Goal: Register for event/course

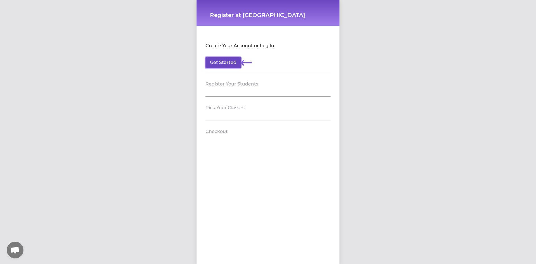
click at [232, 65] on button "Get Started" at bounding box center [223, 62] width 35 height 11
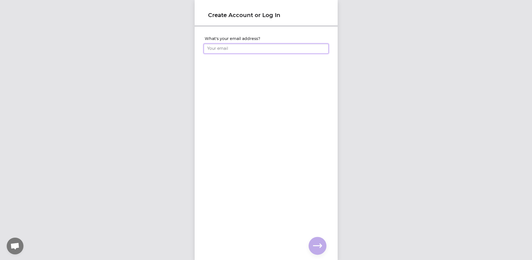
click at [233, 49] on input "What's your email address?" at bounding box center [266, 49] width 125 height 10
type input "[PERSON_NAME][EMAIL_ADDRESS][PERSON_NAME][DOMAIN_NAME]"
click at [312, 246] on button "button" at bounding box center [318, 246] width 18 height 18
click at [252, 47] on input "What's your full name?" at bounding box center [266, 49] width 125 height 10
type input "[PERSON_NAME]"
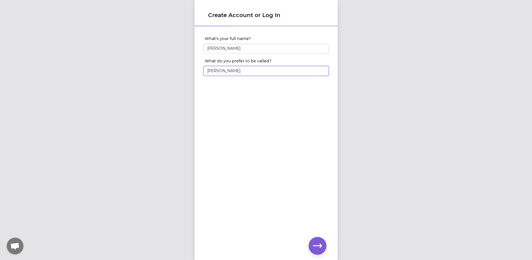
type input "[PERSON_NAME]"
click at [318, 247] on icon "button" at bounding box center [317, 245] width 9 height 9
click at [236, 49] on input "What's your phone number?" at bounding box center [266, 49] width 125 height 10
type input "[PHONE_NUMBER]"
click at [316, 239] on button "button" at bounding box center [318, 246] width 18 height 18
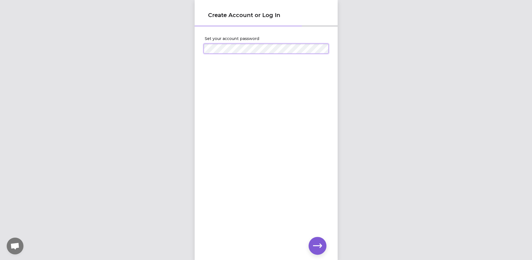
click input "submit" at bounding box center [0, 0] width 0 height 0
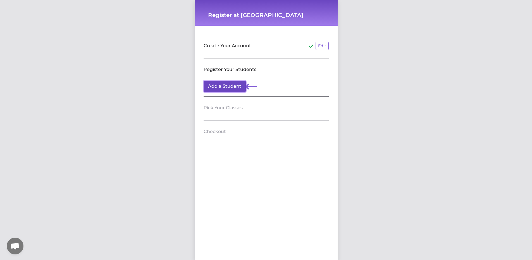
click at [210, 87] on button "Add a Student" at bounding box center [225, 86] width 42 height 11
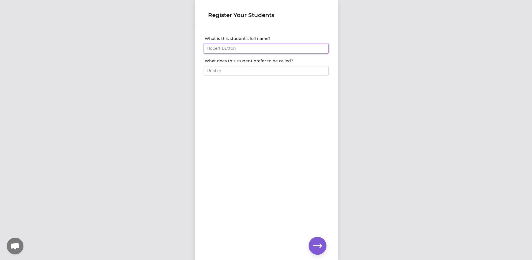
click at [225, 49] on input "What is this student's full name?" at bounding box center [266, 49] width 125 height 10
type input "[PERSON_NAME]"
type input "Declan"
click at [315, 248] on icon "button" at bounding box center [317, 245] width 9 height 9
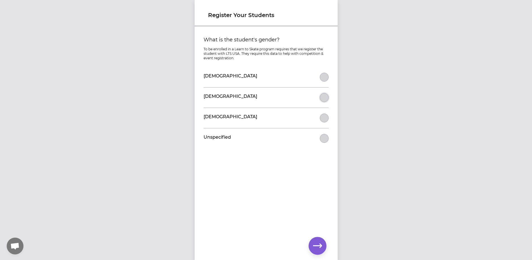
click at [325, 97] on button "What is the student's gender?" at bounding box center [324, 97] width 9 height 9
click at [321, 251] on button "button" at bounding box center [318, 246] width 18 height 18
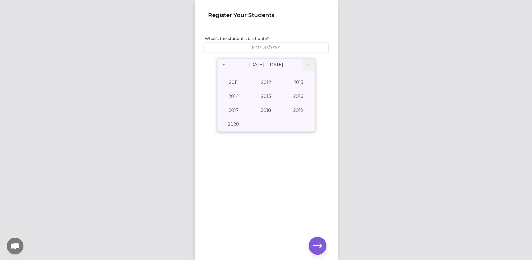
click at [255, 45] on div "/ /" at bounding box center [266, 47] width 125 height 10
click at [294, 64] on button "›" at bounding box center [296, 65] width 12 height 12
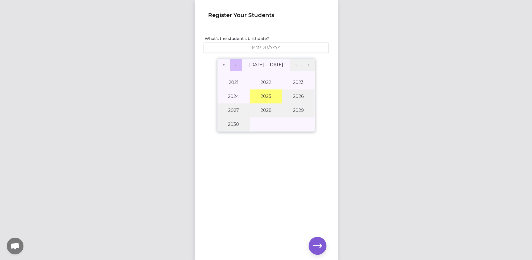
click at [237, 65] on button "‹" at bounding box center [236, 65] width 12 height 12
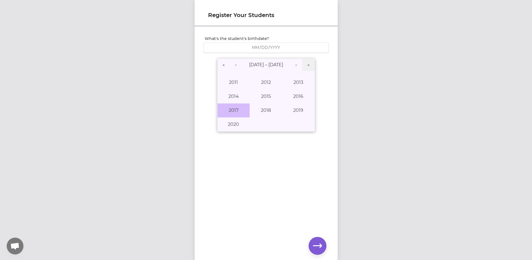
click at [235, 114] on button "2017" at bounding box center [234, 110] width 32 height 14
click at [235, 114] on button "July" at bounding box center [234, 110] width 32 height 14
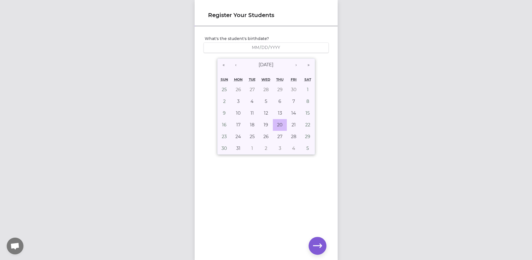
click at [273, 125] on button "20" at bounding box center [280, 125] width 14 height 12
type input "[DATE]"
type input "7"
type input "20"
type input "2017"
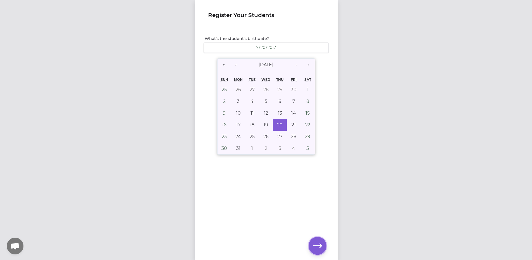
click at [320, 251] on button "button" at bounding box center [318, 246] width 18 height 18
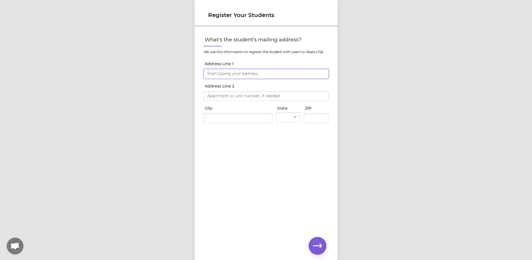
click at [272, 72] on input "Address Line 1" at bounding box center [266, 74] width 125 height 10
type input "[STREET_ADDRESS]"
type input "[GEOGRAPHIC_DATA]"
select select "WA"
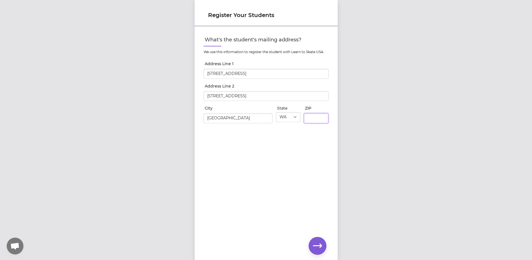
type input "99216"
click at [268, 70] on input "[STREET_ADDRESS]" at bounding box center [266, 74] width 125 height 10
type input "[STREET_ADDRESS]"
click at [265, 97] on input "[STREET_ADDRESS]" at bounding box center [266, 96] width 125 height 10
type input "[STREET_ADDRESS]"
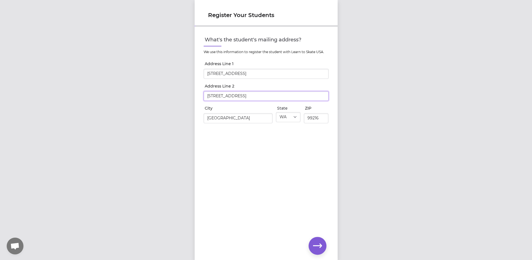
drag, startPoint x: 273, startPoint y: 92, endPoint x: 130, endPoint y: 85, distance: 143.0
click at [130, 85] on div "Register Your Students What's the student's mailing address? We use this inform…" at bounding box center [266, 130] width 532 height 260
type input "[STREET_ADDRESS]"
type input "Post Falls"
select select "ID"
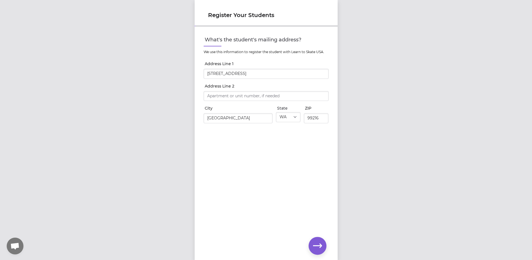
type input "83854"
click at [218, 97] on input "Address Line 2" at bounding box center [266, 96] width 125 height 10
type input "Unit 317"
click at [315, 246] on icon "button" at bounding box center [317, 245] width 9 height 9
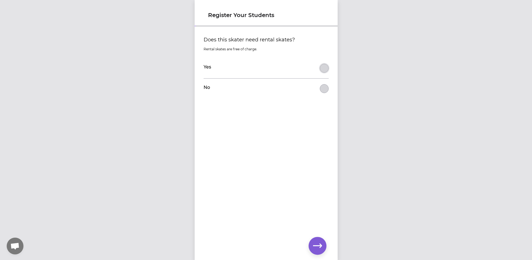
click at [322, 70] on button "Does this skater need rental skates?" at bounding box center [324, 68] width 9 height 9
click at [319, 246] on icon "button" at bounding box center [317, 245] width 9 height 9
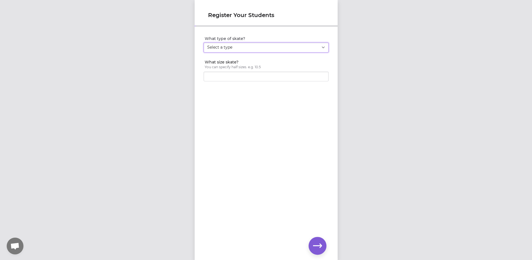
click at [261, 43] on select "Select a type Youth Figure Men's Figure Women's Figure Men's Hockey Women's Hoc…" at bounding box center [266, 47] width 125 height 10
select select "men_hockey"
click at [204, 42] on select "Select a type Youth Figure Men's Figure Women's Figure Men's Hockey Women's Hoc…" at bounding box center [266, 47] width 125 height 10
click at [250, 84] on div at bounding box center [266, 83] width 125 height 4
click at [250, 78] on input "What size skate?" at bounding box center [266, 77] width 125 height 10
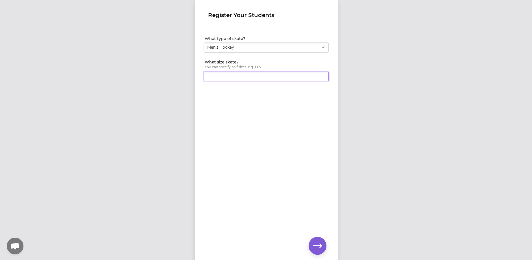
click at [322, 78] on input "1" at bounding box center [266, 77] width 125 height 10
click at [321, 78] on input "1" at bounding box center [266, 77] width 125 height 10
click at [321, 79] on input "1" at bounding box center [266, 77] width 125 height 10
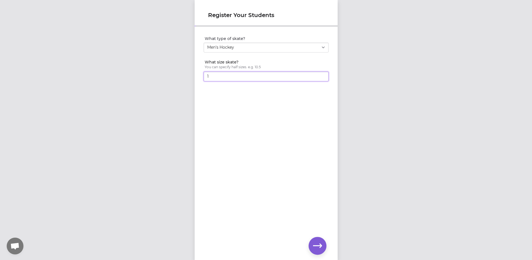
click at [301, 75] on input "1" at bounding box center [266, 77] width 125 height 10
drag, startPoint x: 223, startPoint y: 76, endPoint x: 193, endPoint y: 76, distance: 30.7
click at [193, 76] on div "Register Your Students What type of skate? Select a type Youth Figure Men's Fig…" at bounding box center [266, 130] width 532 height 260
type input "3"
click at [262, 145] on div "What type of skate? Select a type Youth Figure Men's Figure Women's Figure Men'…" at bounding box center [266, 134] width 143 height 214
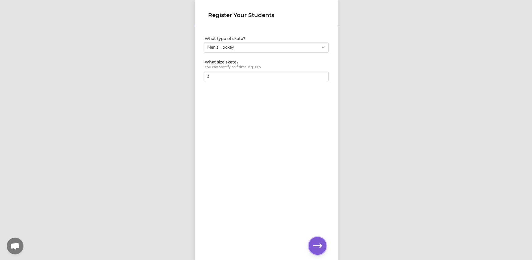
click at [318, 247] on icon "button" at bounding box center [317, 245] width 9 height 9
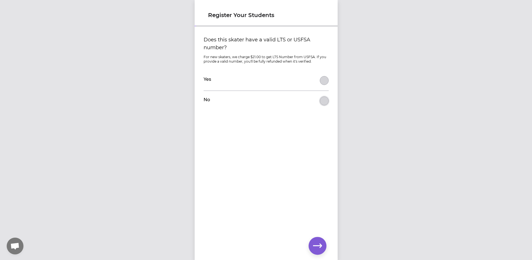
click at [326, 102] on button "Does this skater have a valid LTS or USFSA number?" at bounding box center [324, 100] width 9 height 9
click at [319, 248] on icon "button" at bounding box center [317, 245] width 9 height 9
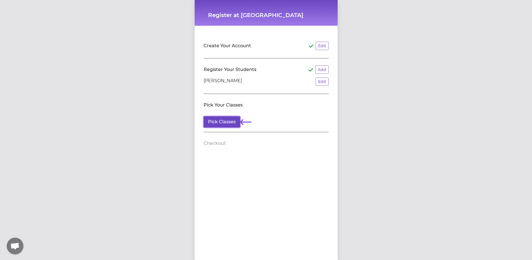
click at [218, 117] on button "Pick Classes" at bounding box center [222, 121] width 37 height 11
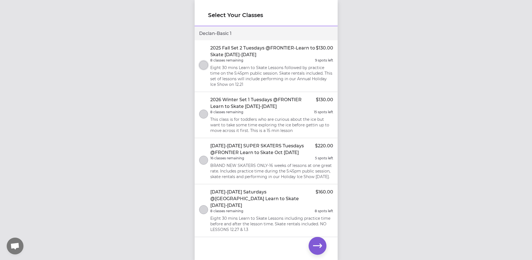
click at [204, 67] on button "select class" at bounding box center [203, 65] width 9 height 9
click at [320, 247] on icon "button" at bounding box center [317, 245] width 9 height 9
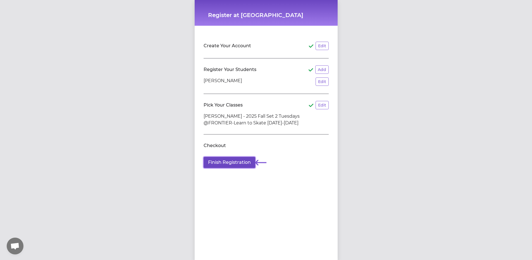
click at [229, 165] on button "Finish Registration" at bounding box center [230, 162] width 52 height 11
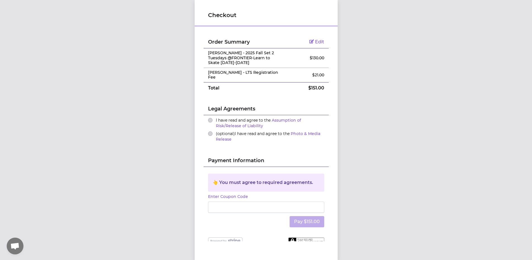
click at [208, 117] on div "I have read and agree to the Assumption of Risk/Release of Liability" at bounding box center [266, 122] width 116 height 11
click at [208, 118] on button "I have read and agree to the Assumption of Risk/Release of Liability" at bounding box center [210, 120] width 4 height 4
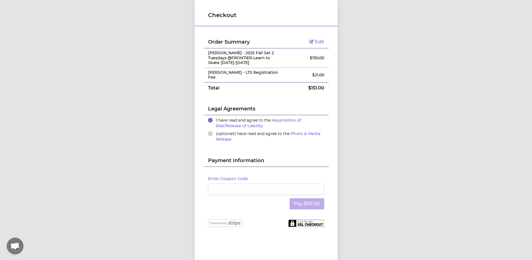
click at [208, 132] on div "(optional) I have read and agree to the Photo & Media Release" at bounding box center [266, 136] width 116 height 11
click at [208, 131] on button "(optional) I have read and agree to the Photo & Media Release" at bounding box center [210, 133] width 4 height 4
click at [372, 156] on div "Checkout Order Summary Edit [PERSON_NAME] - 2025 Fall Set 2 Tuesdays @FRONTIER-…" at bounding box center [266, 130] width 532 height 260
click at [317, 198] on button "Pay $151.00" at bounding box center [307, 203] width 35 height 11
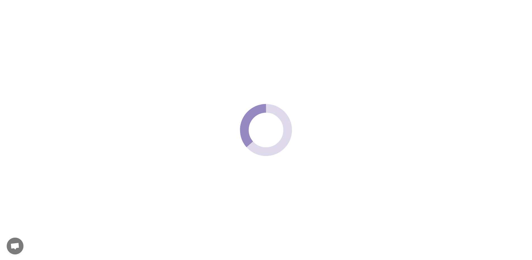
scroll to position [0, 0]
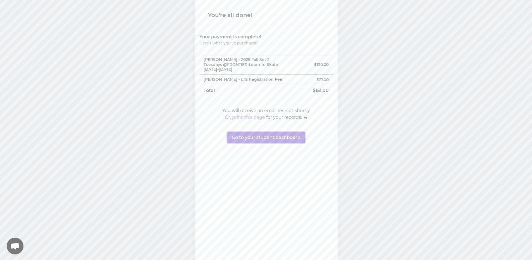
click at [280, 137] on button "Go to your student dashboard" at bounding box center [266, 137] width 78 height 11
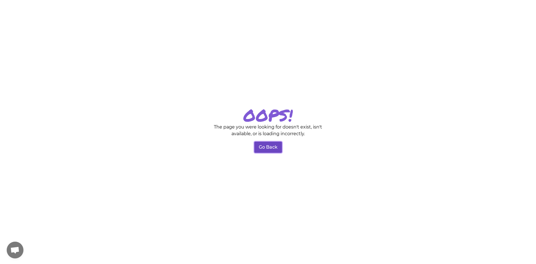
click at [263, 152] on button "Go Back" at bounding box center [269, 147] width 28 height 11
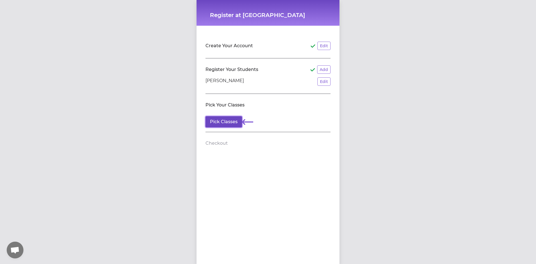
click at [234, 123] on button "Pick Classes" at bounding box center [224, 121] width 37 height 11
